Goal: Check status: Check status

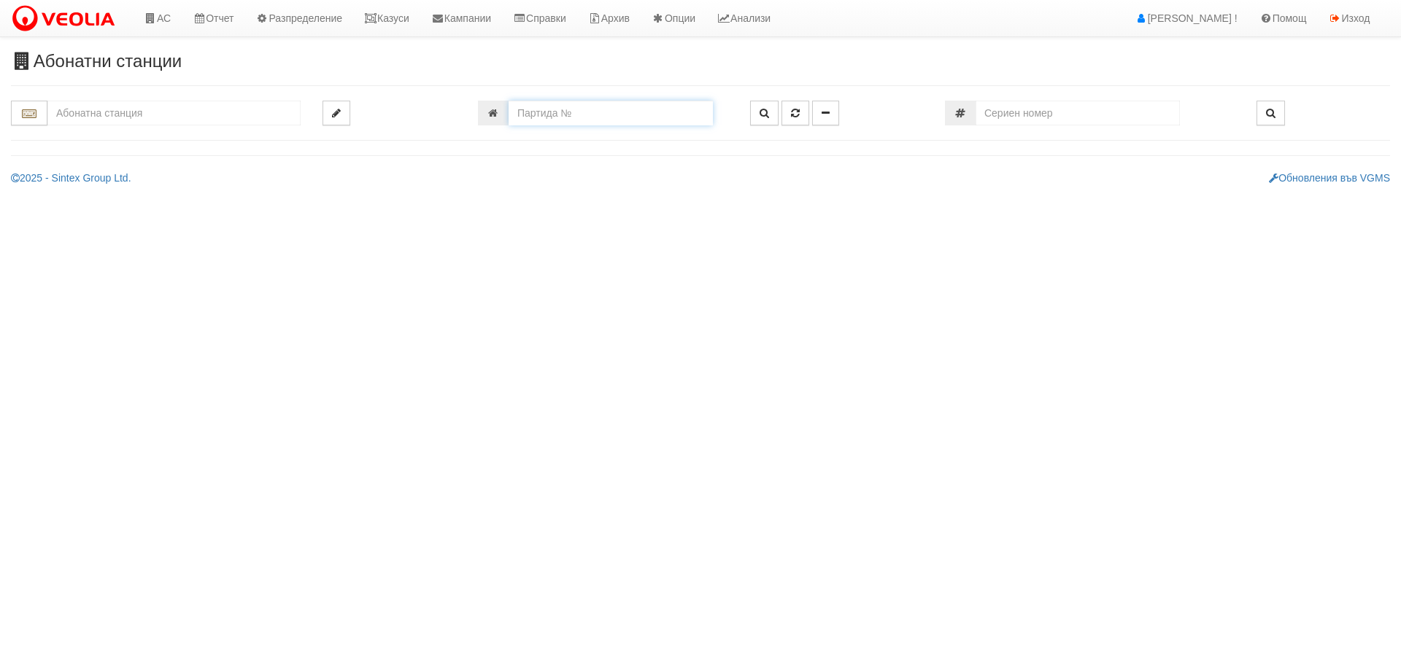
click at [554, 101] on input "number" at bounding box center [610, 113] width 204 height 25
type input "16555"
type input "082/1 - "[PERSON_NAME] [GEOGRAPHIC_DATA] " ЕАД"
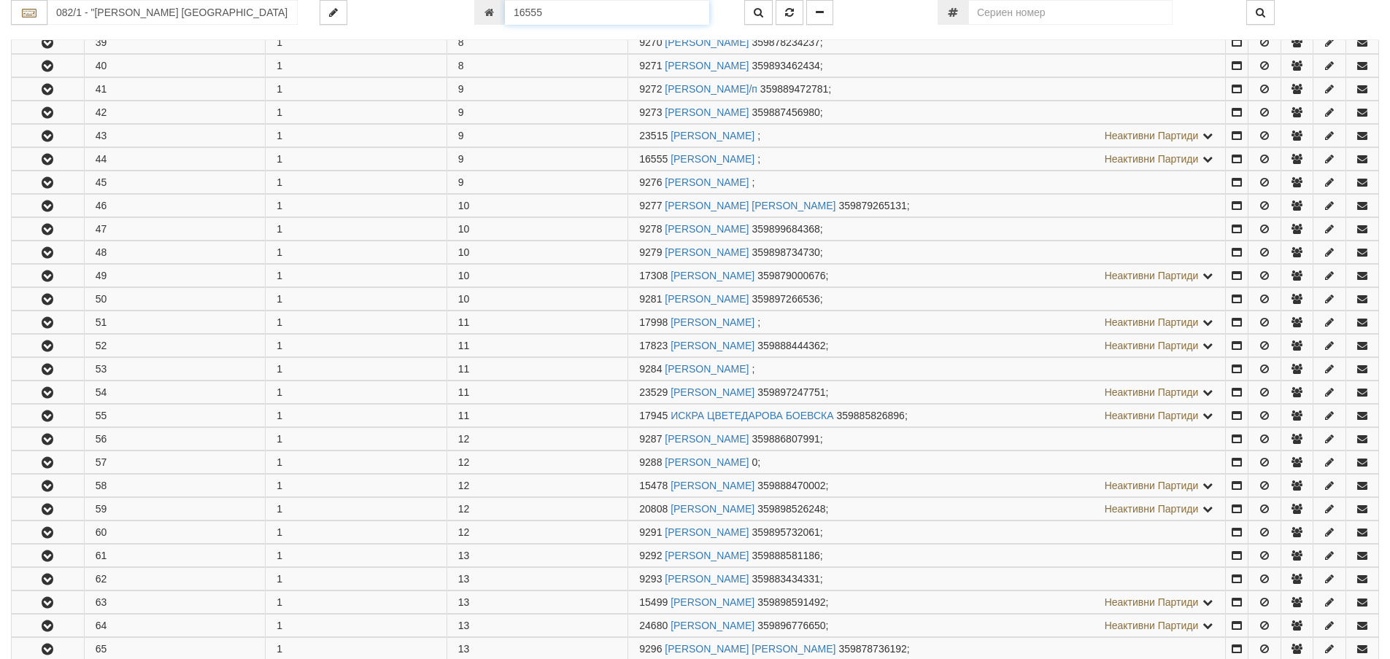
scroll to position [1292, 0]
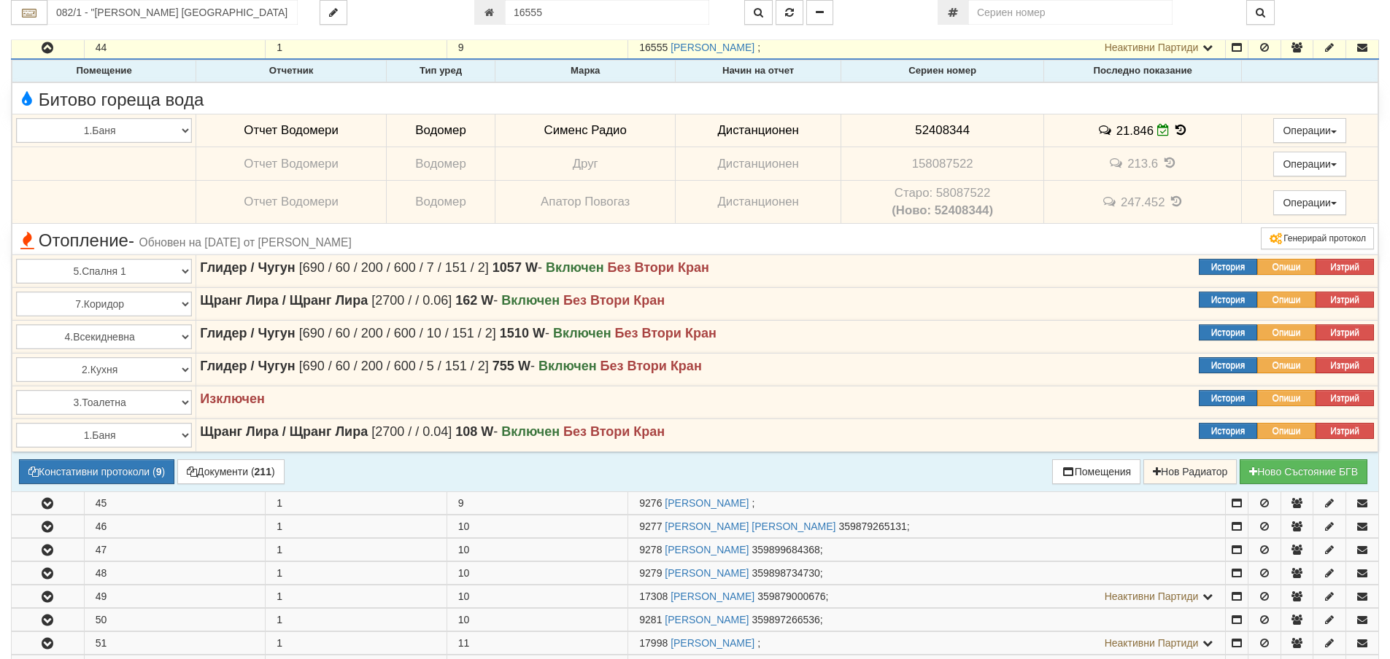
click at [1180, 129] on icon at bounding box center [1180, 130] width 16 height 12
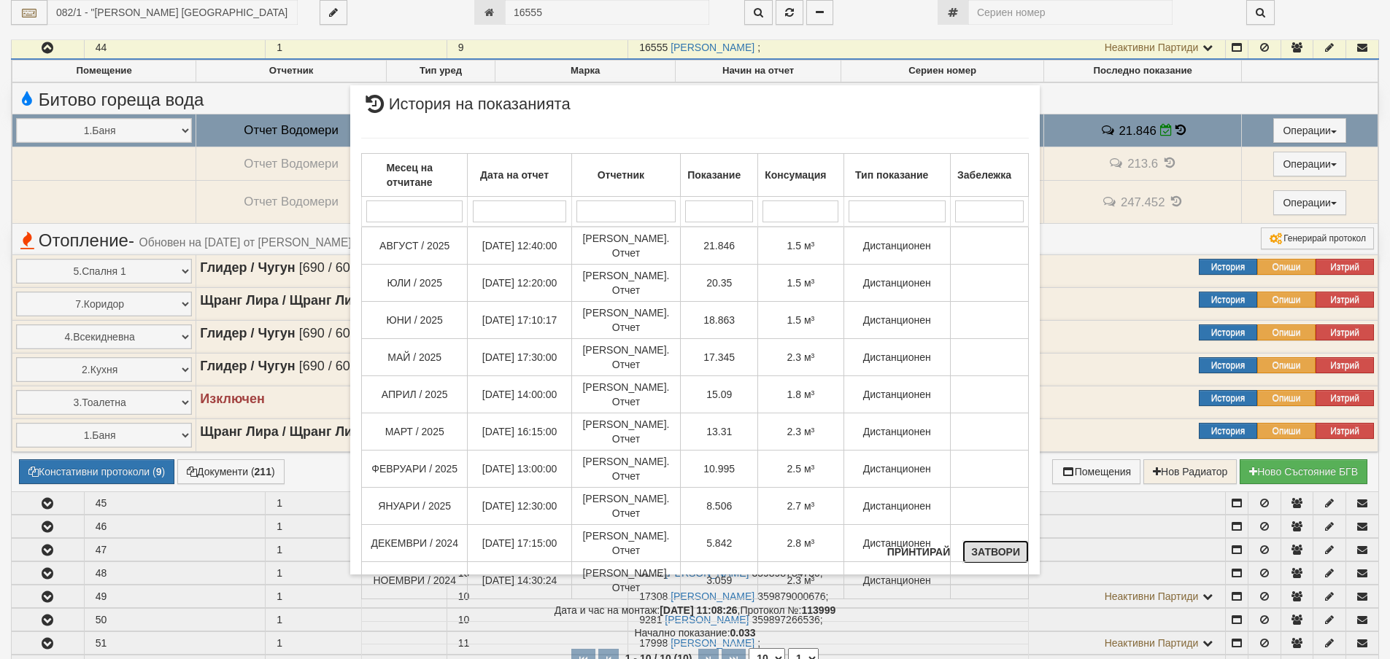
drag, startPoint x: 1002, startPoint y: 558, endPoint x: 1005, endPoint y: 522, distance: 36.6
click at [1005, 522] on div "× История на показанията Месец на отчитане Дата на отчет Отчетник Показание Кон…" at bounding box center [694, 330] width 689 height 490
click at [1019, 557] on button "Затвори" at bounding box center [995, 552] width 66 height 23
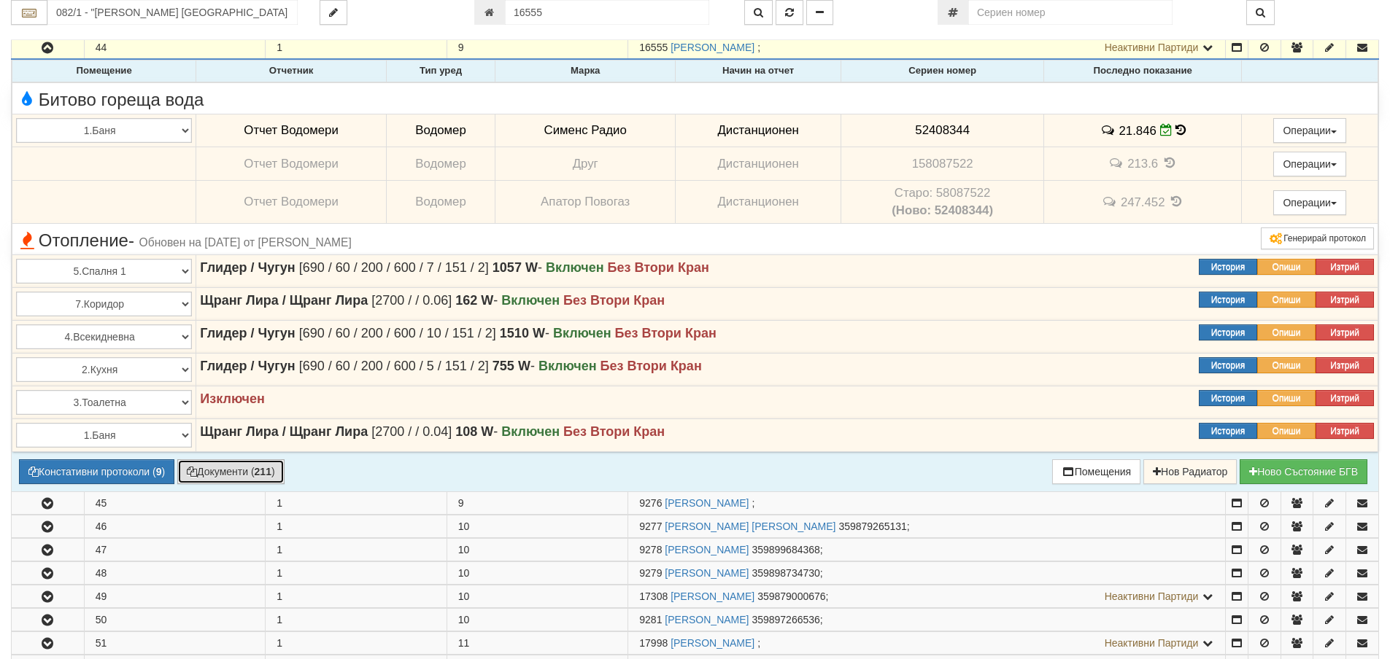
click at [206, 474] on button "Документи ( 211 )" at bounding box center [230, 472] width 107 height 25
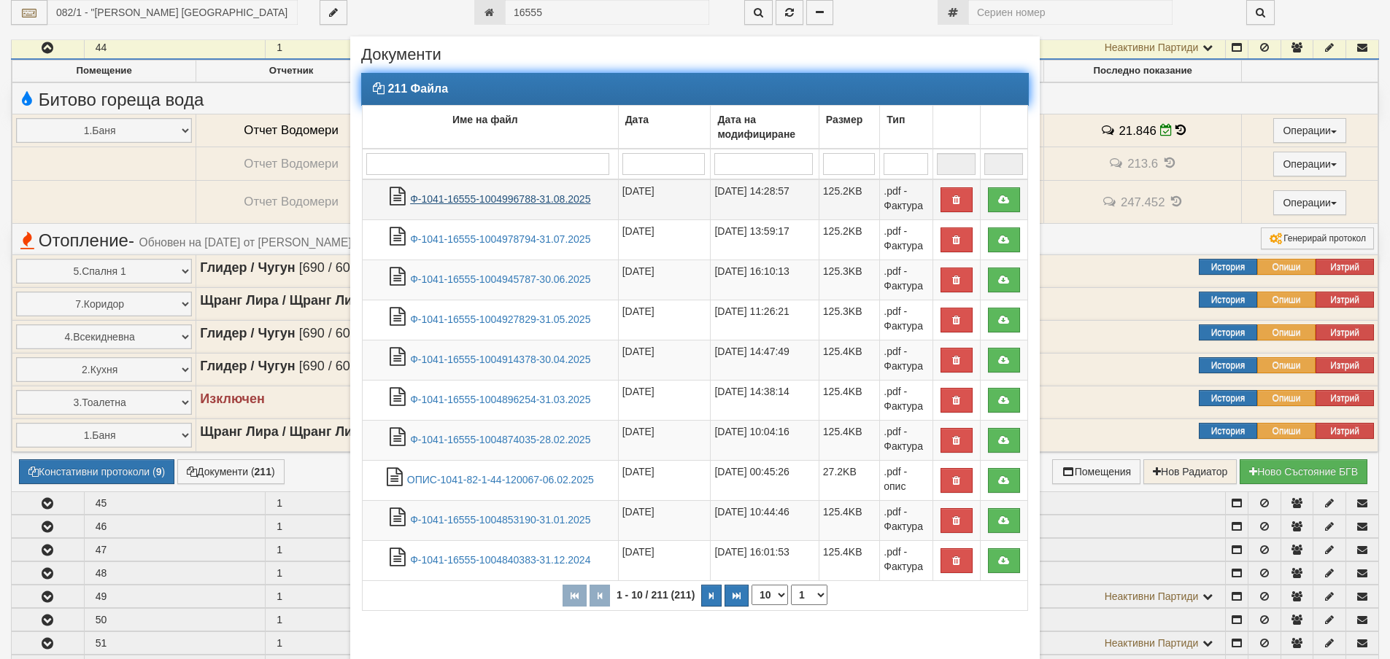
click at [538, 198] on link "Ф-1041-16555-1004996788-31.08.2025" at bounding box center [500, 199] width 180 height 12
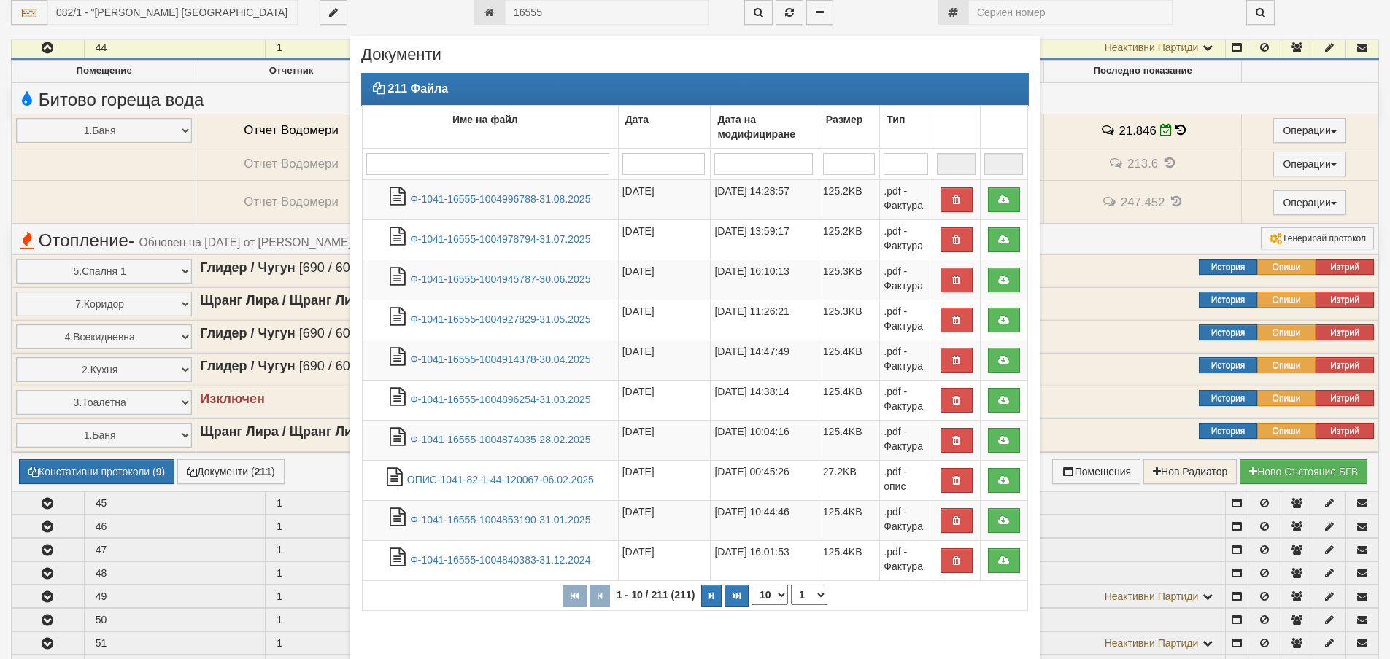
scroll to position [152, 0]
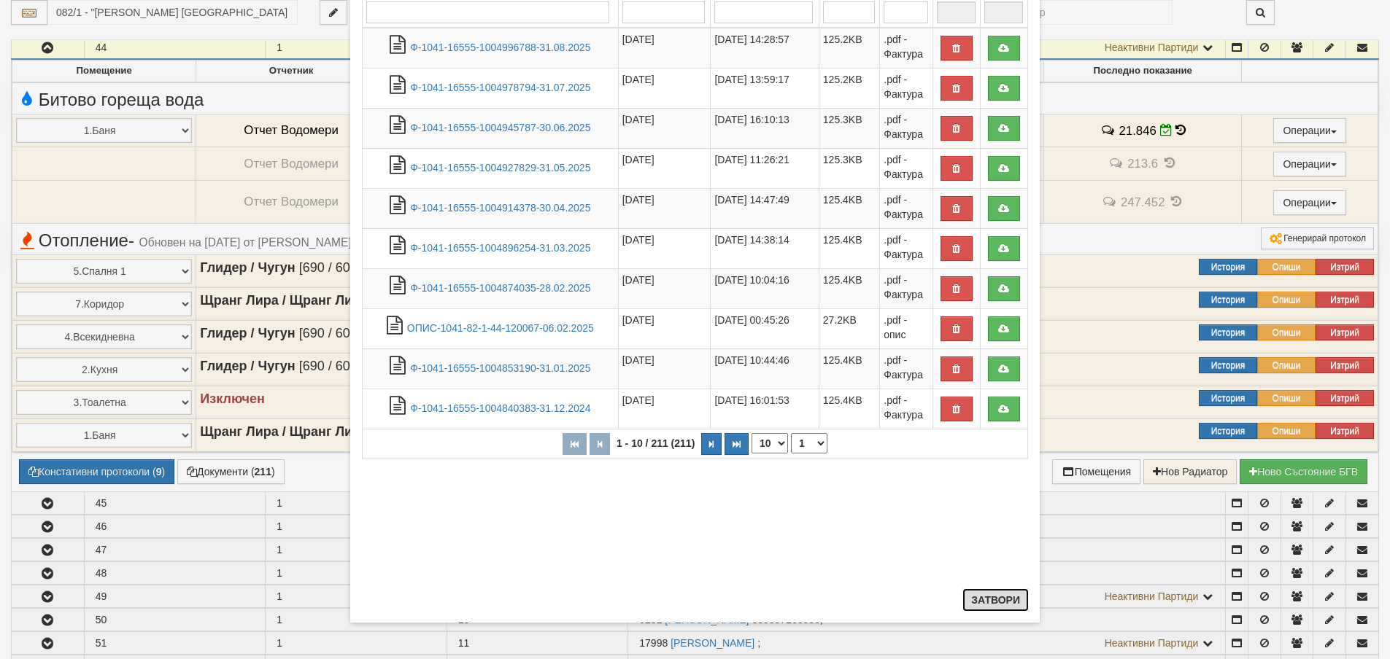
click at [1010, 597] on button "Затвори" at bounding box center [995, 600] width 66 height 23
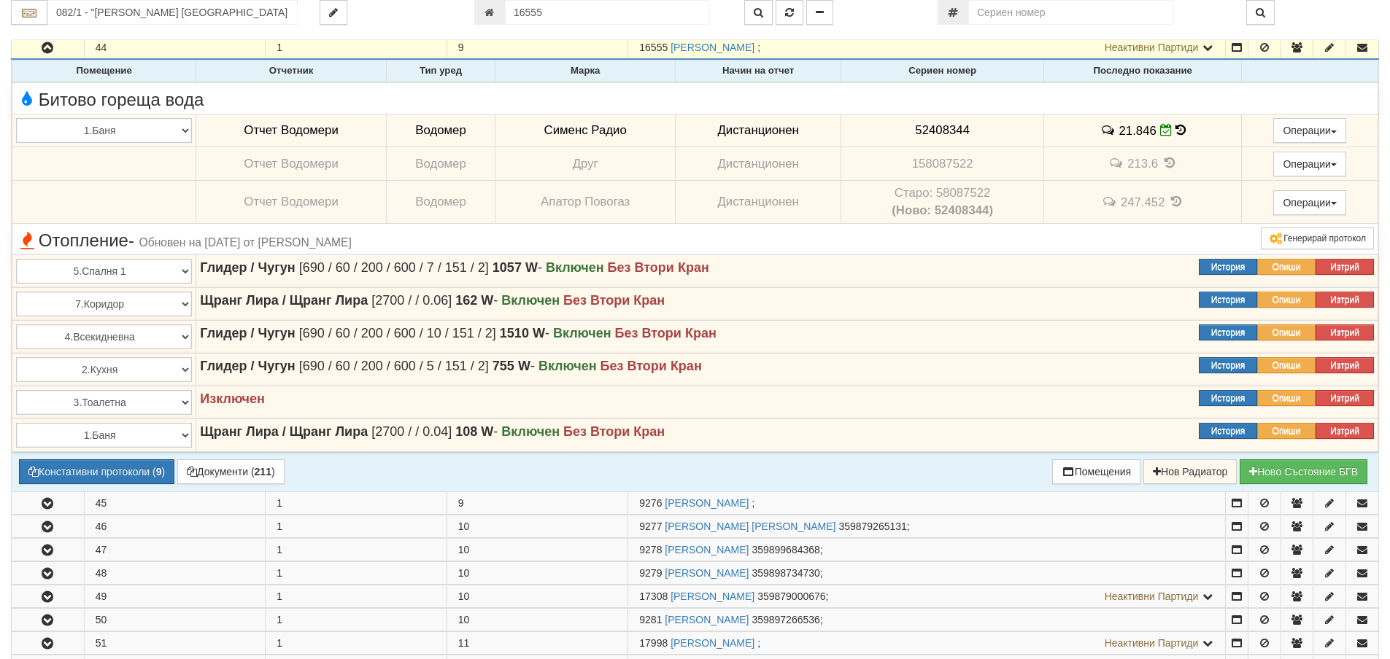
click at [1180, 131] on icon at bounding box center [1180, 130] width 10 height 12
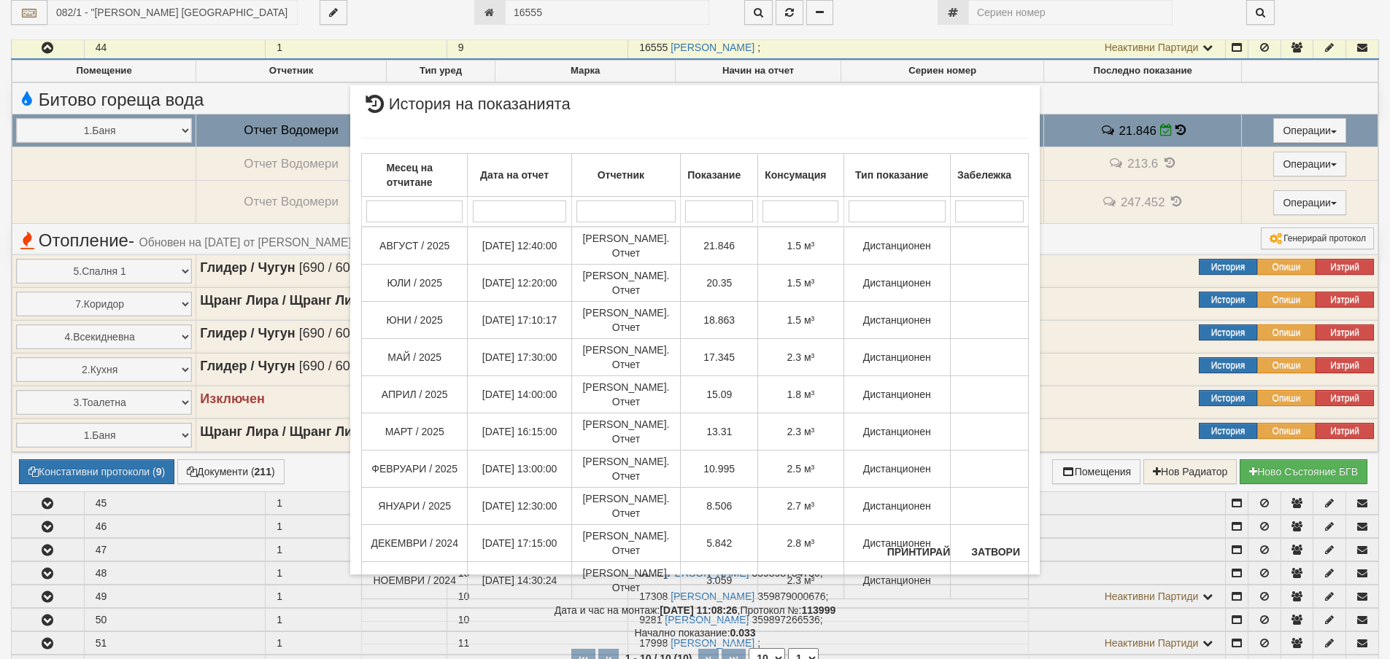
click at [765, 649] on select "10 20 30 40" at bounding box center [766, 659] width 36 height 20
click at [748, 649] on select "10 20 30 40" at bounding box center [766, 659] width 36 height 20
click at [773, 649] on select "10 20 30 40" at bounding box center [766, 659] width 36 height 20
click at [748, 649] on select "10 20 30 40" at bounding box center [766, 659] width 36 height 20
click at [756, 649] on select "10 20 30 40" at bounding box center [766, 659] width 36 height 20
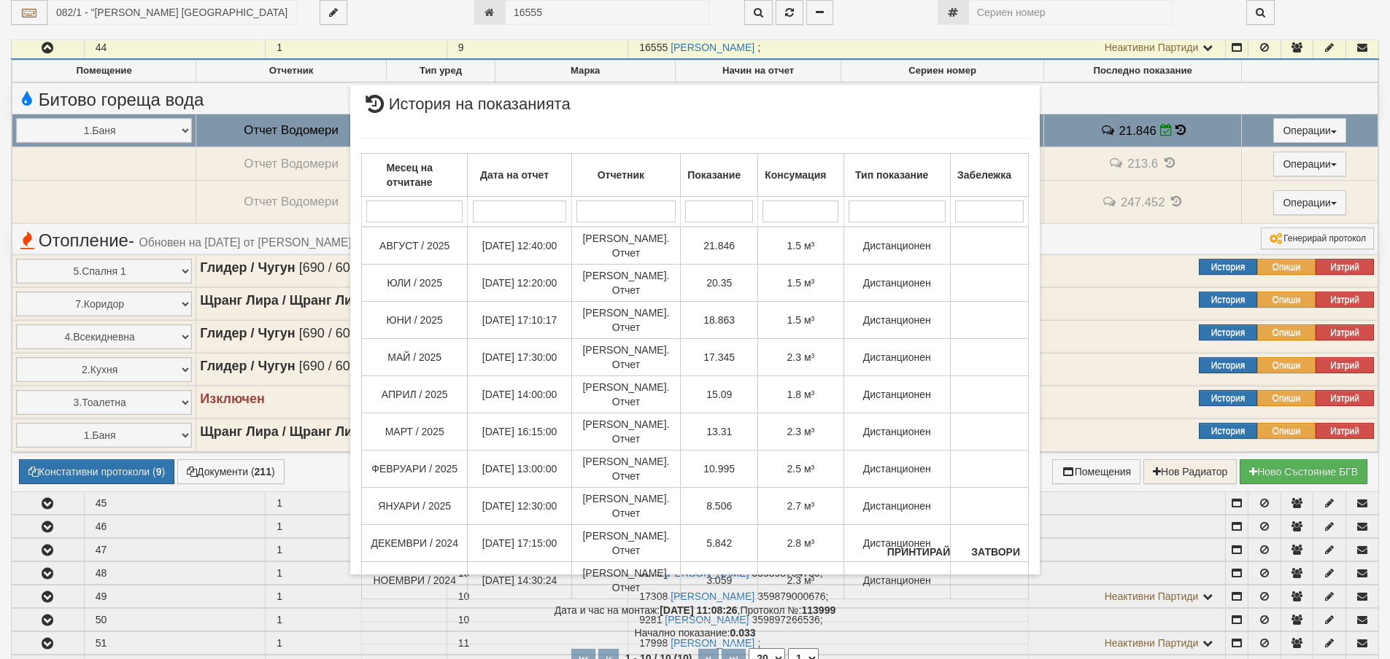
select select "10"
click at [748, 649] on select "10 20 30 40" at bounding box center [766, 659] width 36 height 20
click at [1013, 554] on button "Затвори" at bounding box center [995, 552] width 66 height 23
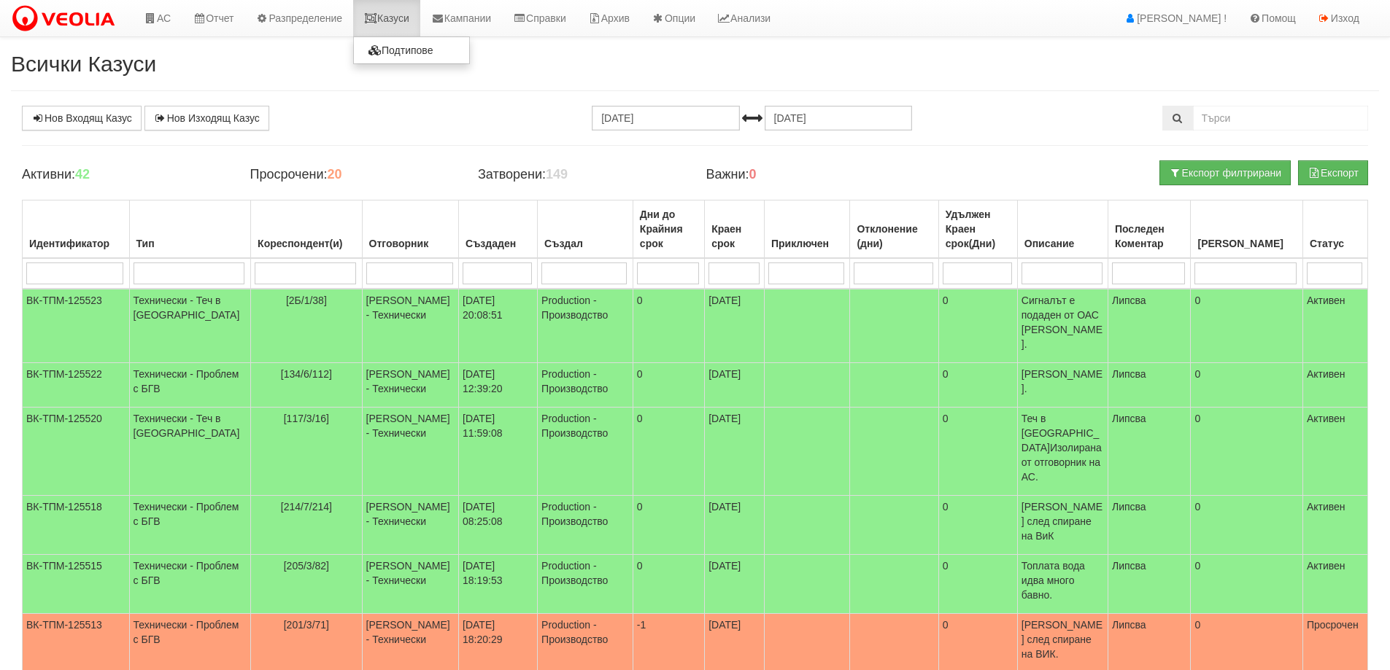
click at [387, 21] on link "Казуси" at bounding box center [386, 18] width 67 height 36
